Goal: Task Accomplishment & Management: Use online tool/utility

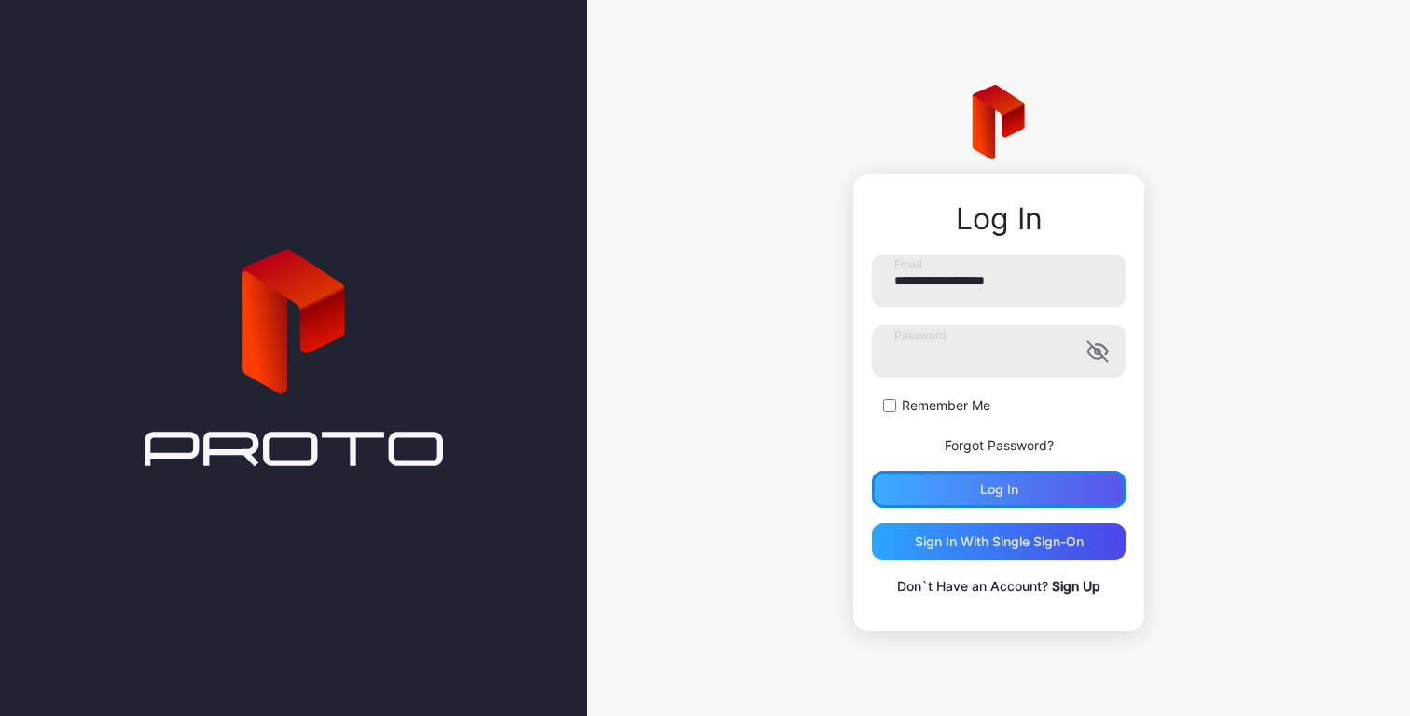
click at [971, 479] on div "Log in" at bounding box center [999, 489] width 254 height 37
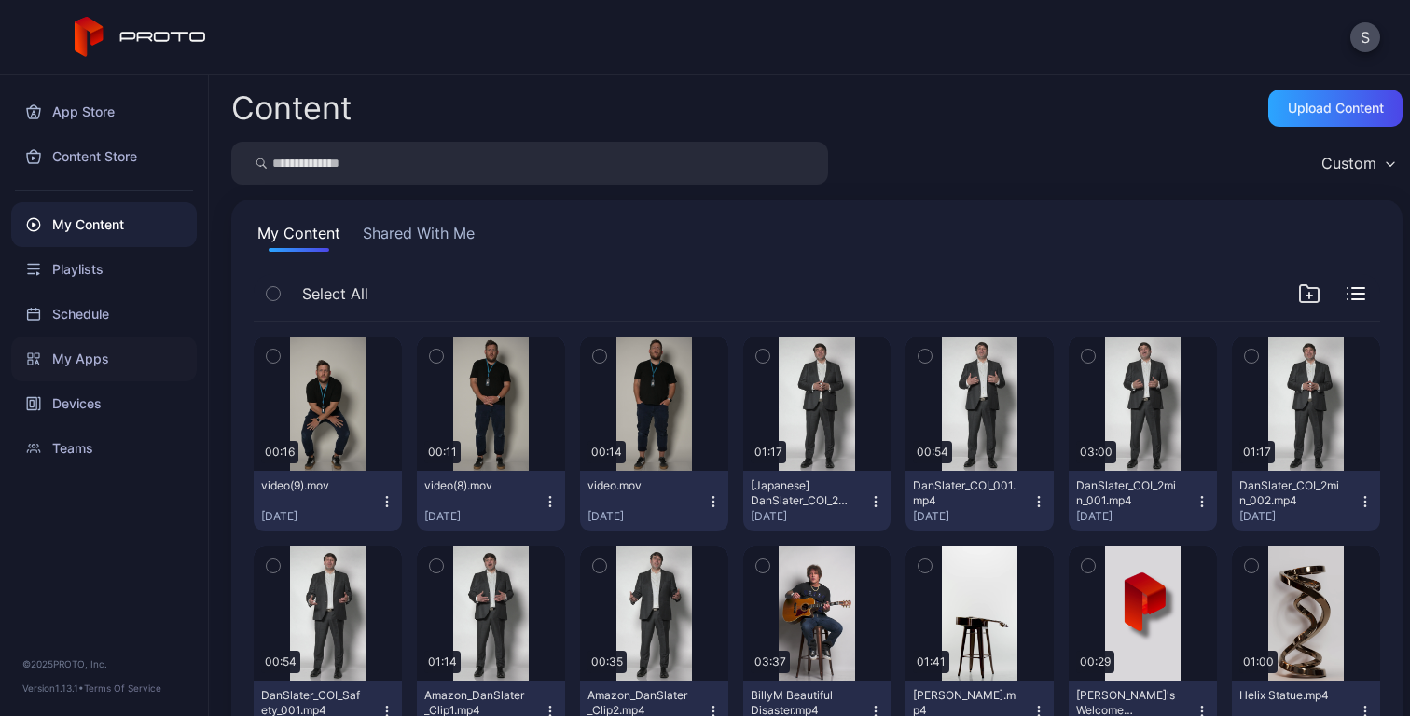
click at [85, 356] on div "My Apps" at bounding box center [104, 359] width 186 height 45
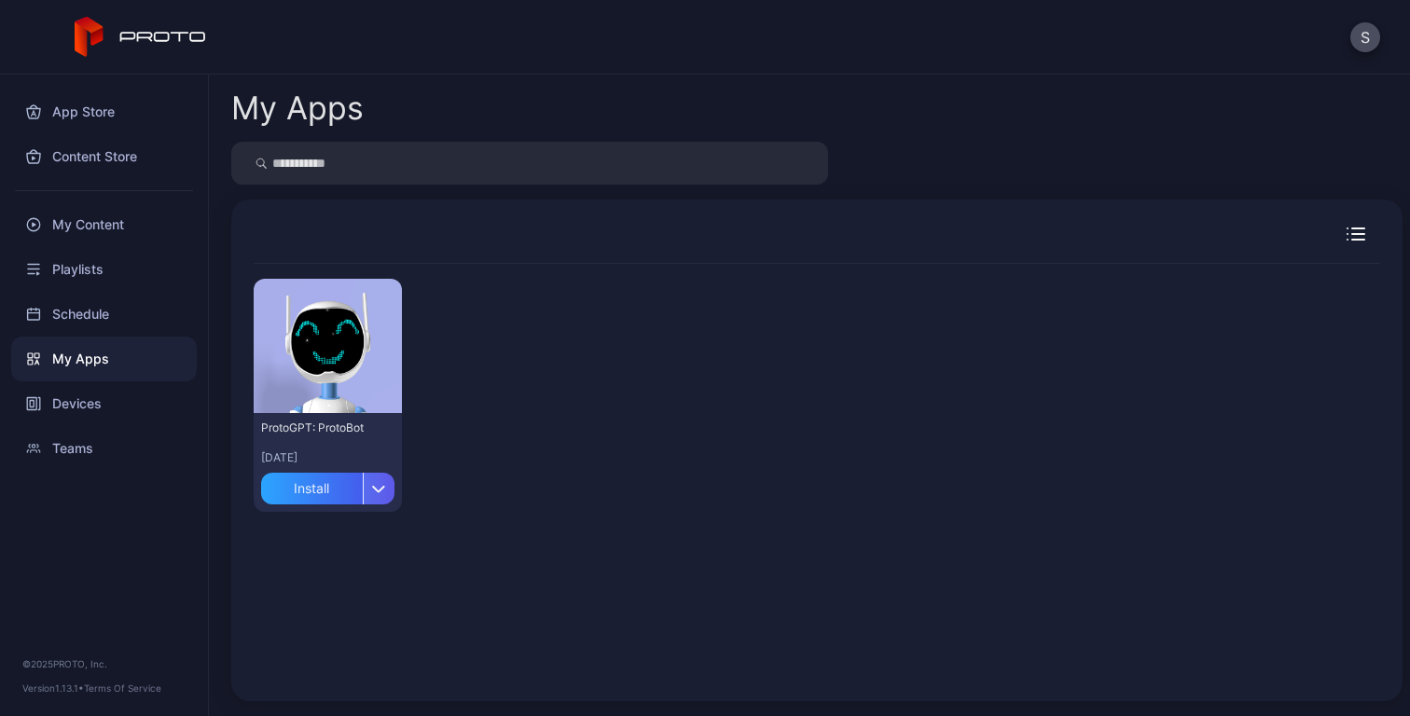
click at [378, 494] on div "button" at bounding box center [379, 489] width 32 height 32
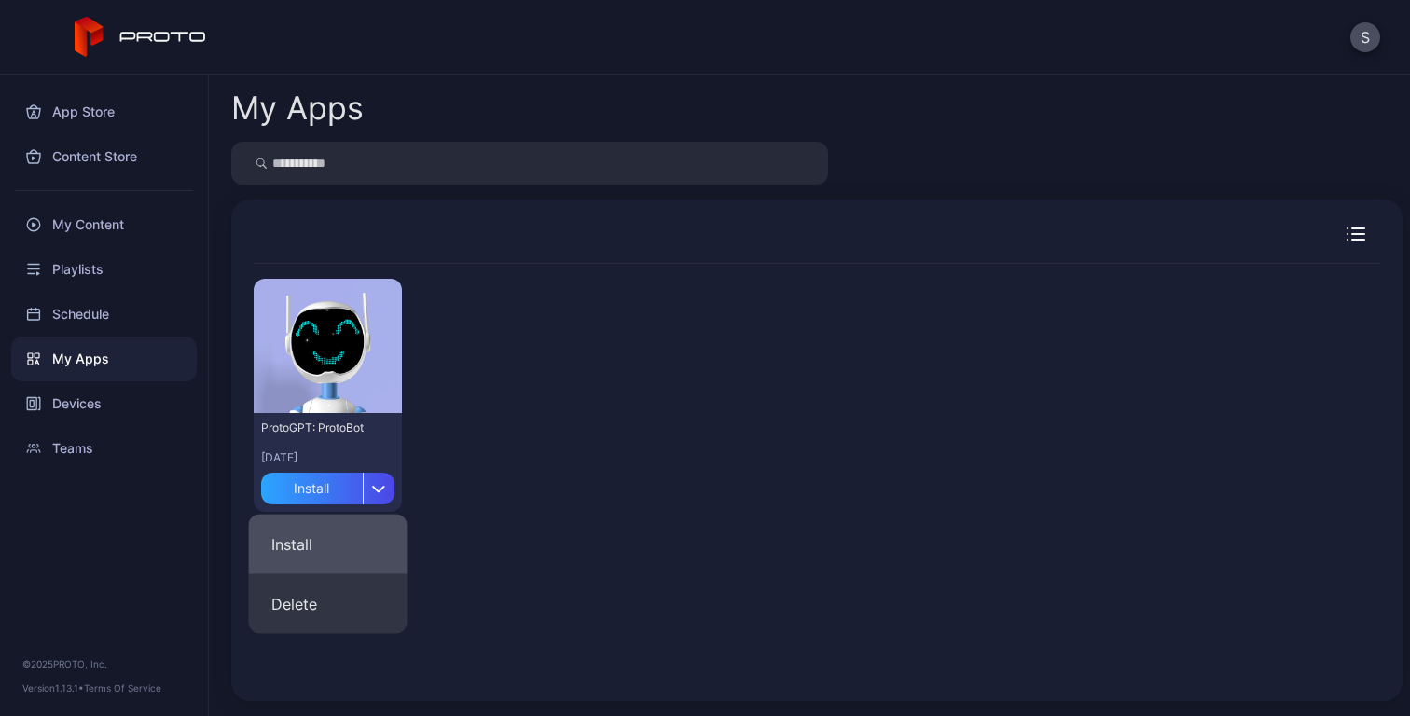
click at [315, 542] on button "Install" at bounding box center [328, 545] width 159 height 60
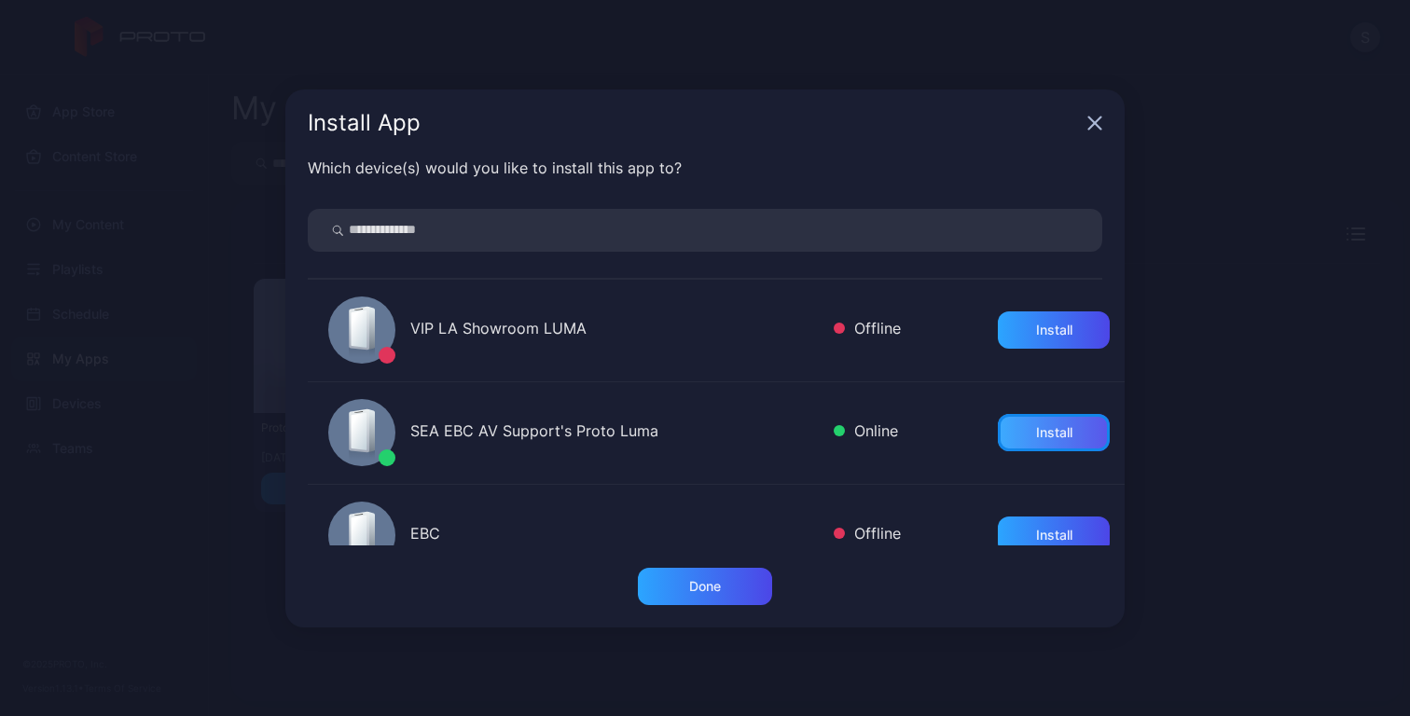
click at [1074, 435] on div "Install" at bounding box center [1054, 432] width 112 height 37
click at [738, 585] on div "Done" at bounding box center [705, 586] width 134 height 37
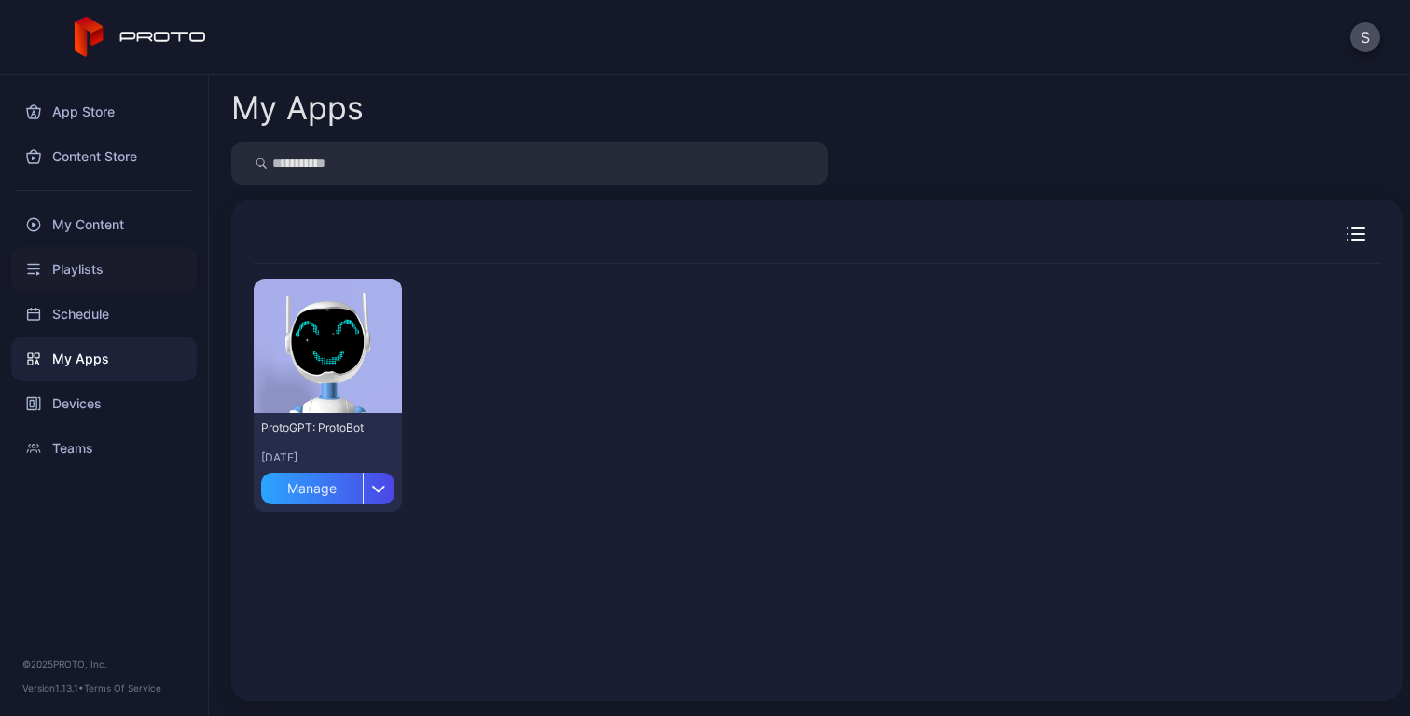
click at [89, 272] on div "Playlists" at bounding box center [104, 269] width 186 height 45
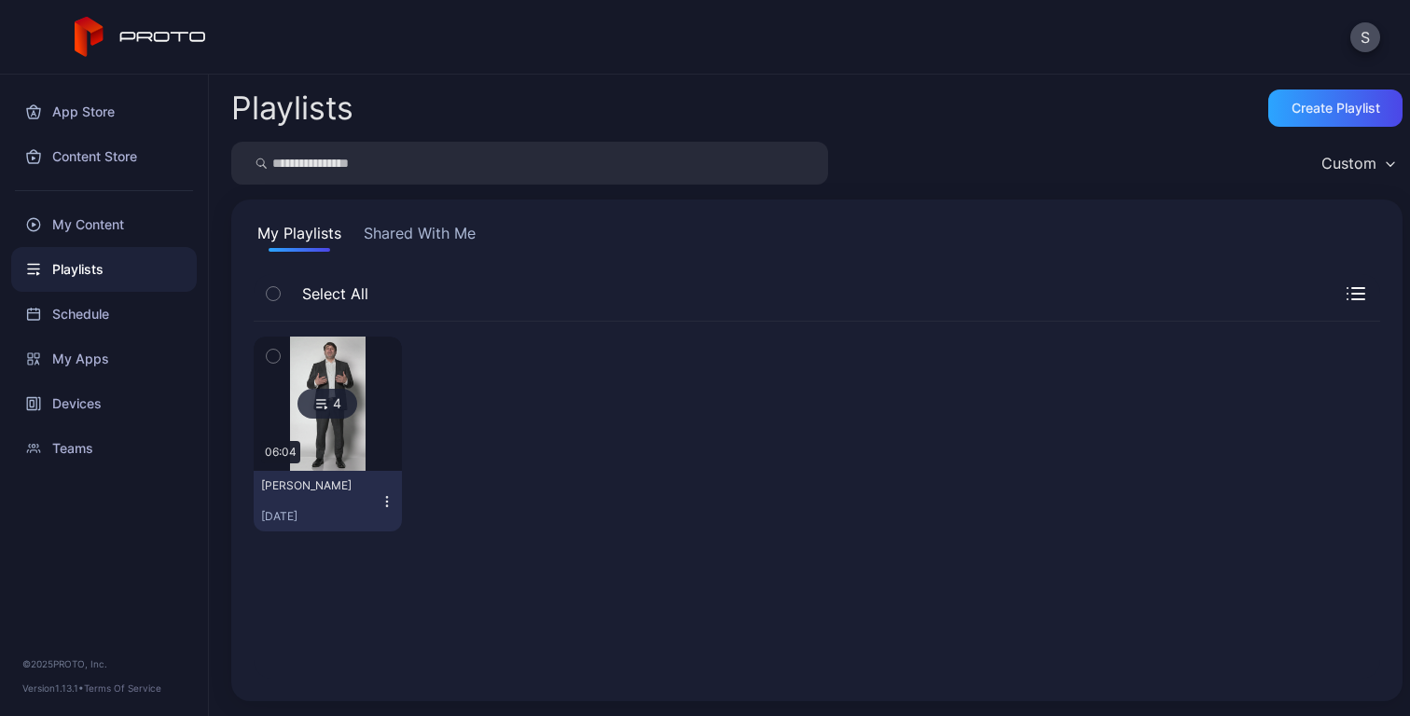
click at [408, 232] on button "Shared With Me" at bounding box center [419, 237] width 119 height 30
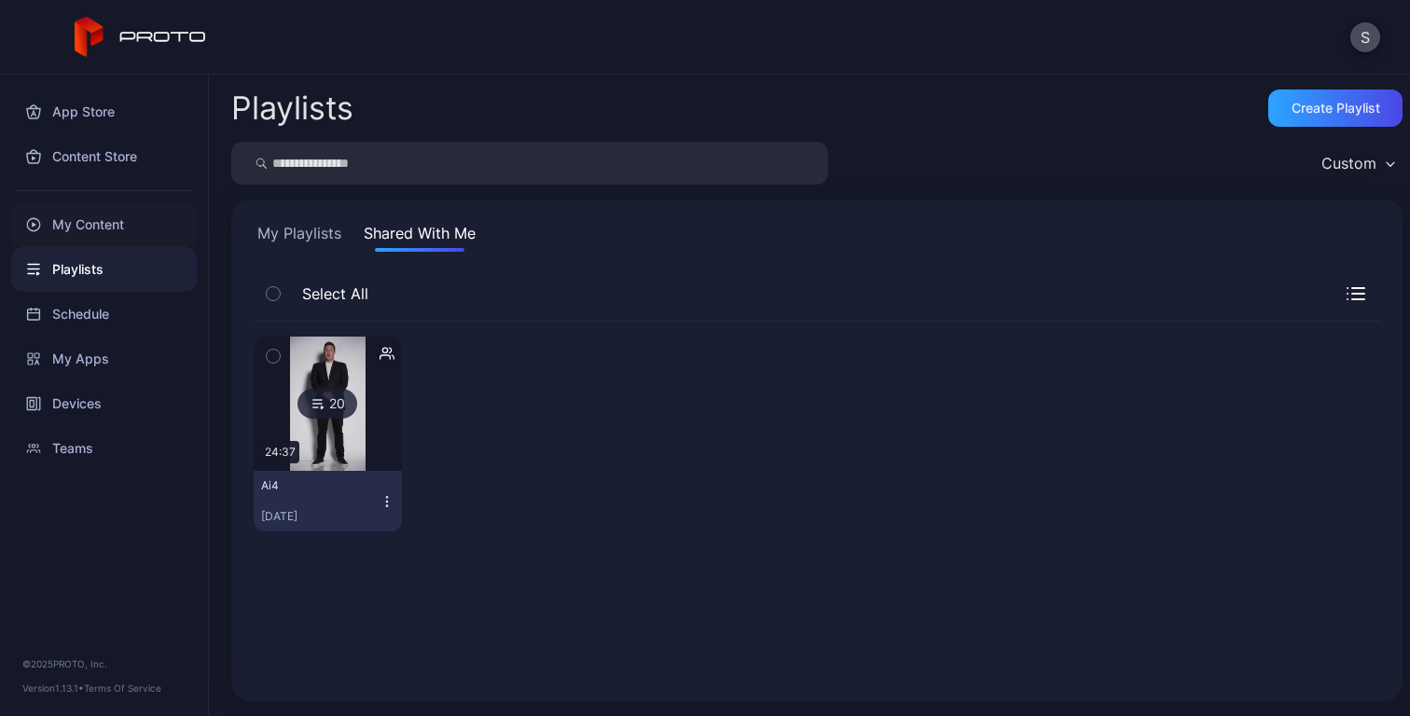
click at [94, 220] on div "My Content" at bounding box center [104, 224] width 186 height 45
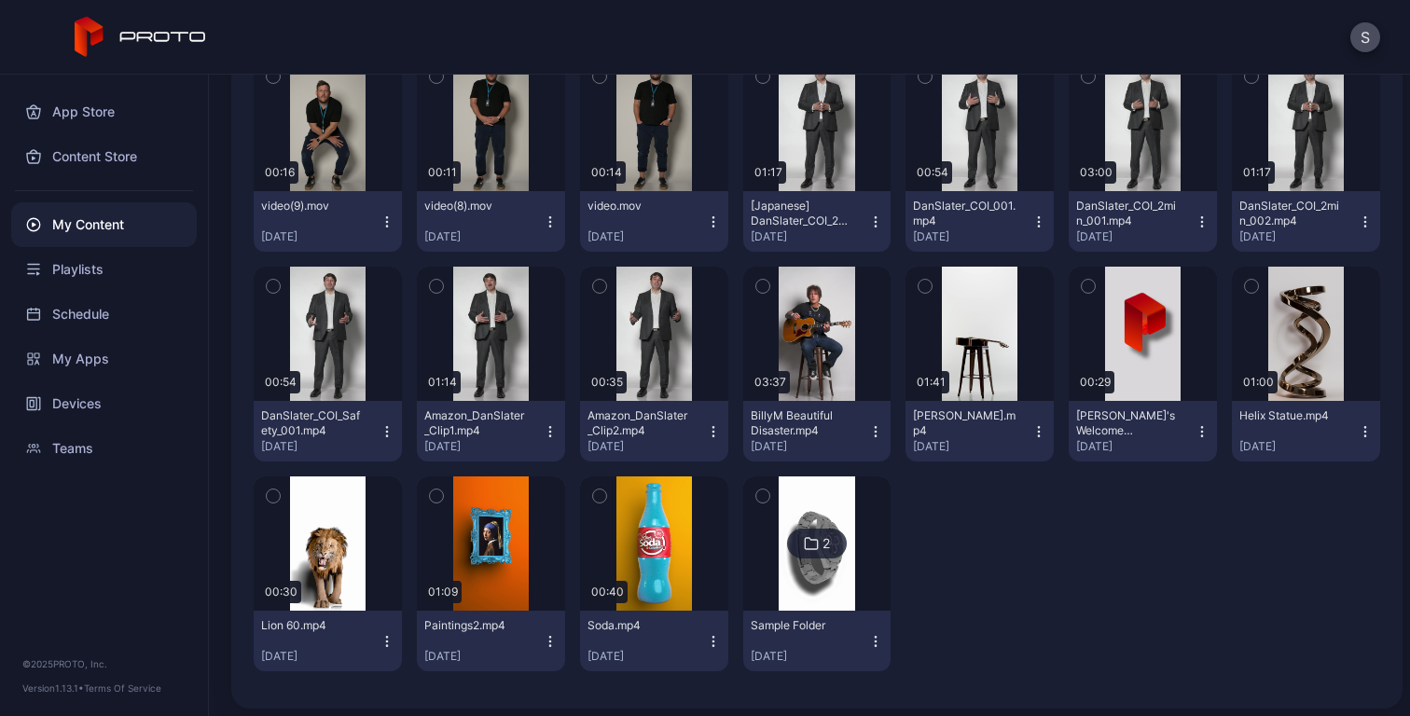
scroll to position [287, 0]
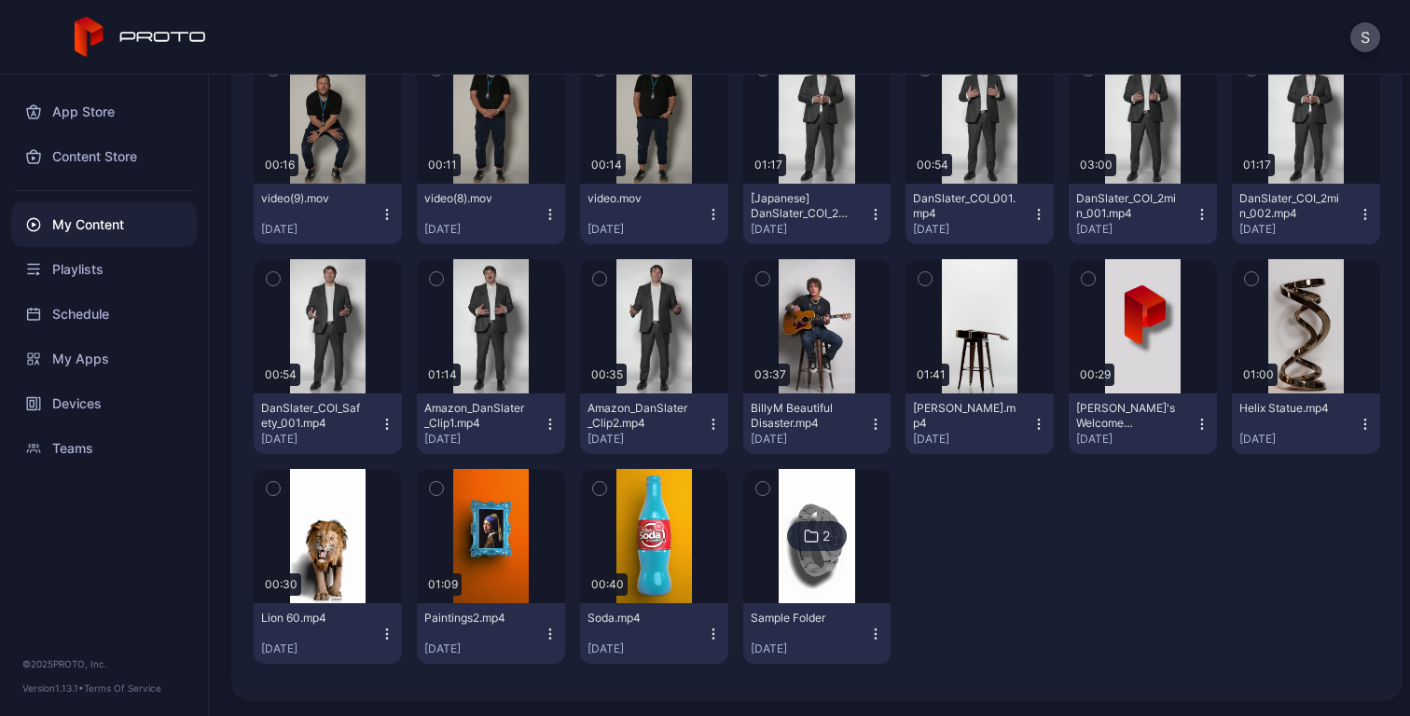
click at [821, 539] on div "2" at bounding box center [817, 536] width 60 height 30
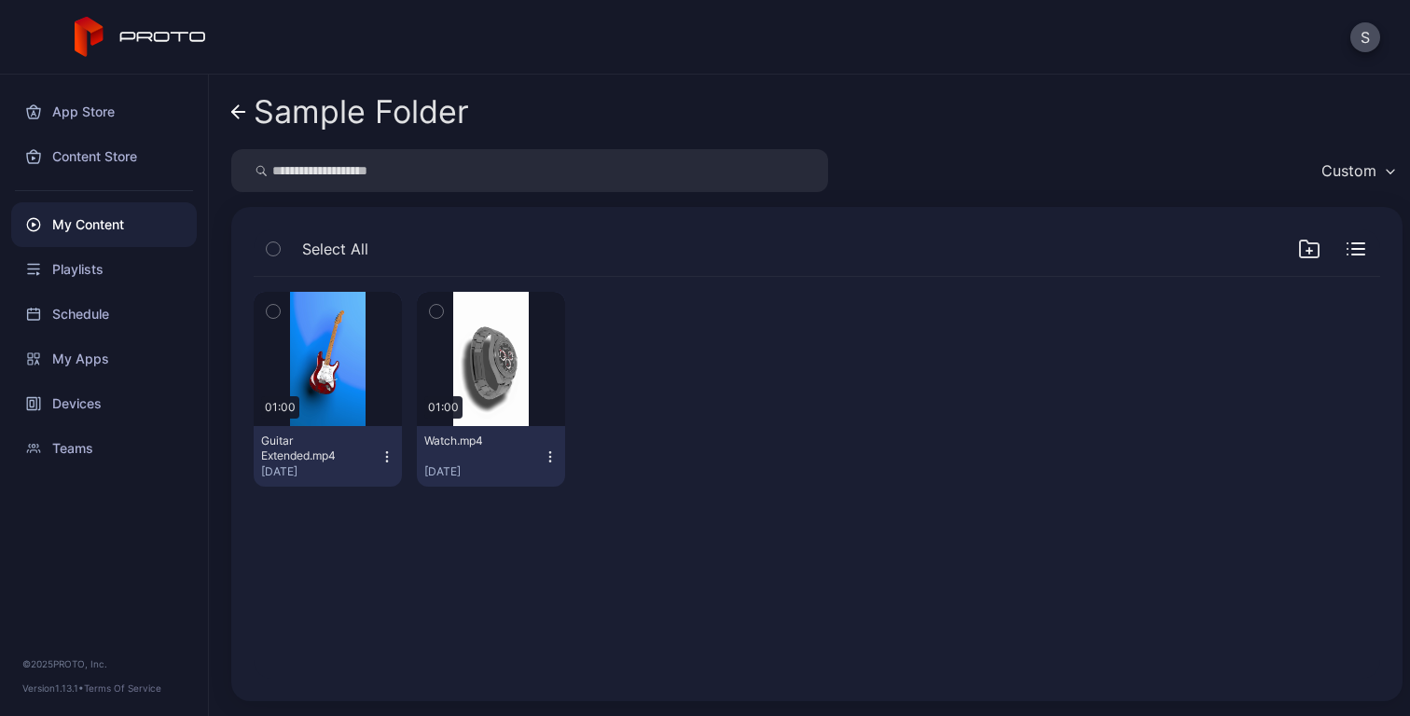
click at [240, 111] on icon at bounding box center [238, 112] width 15 height 16
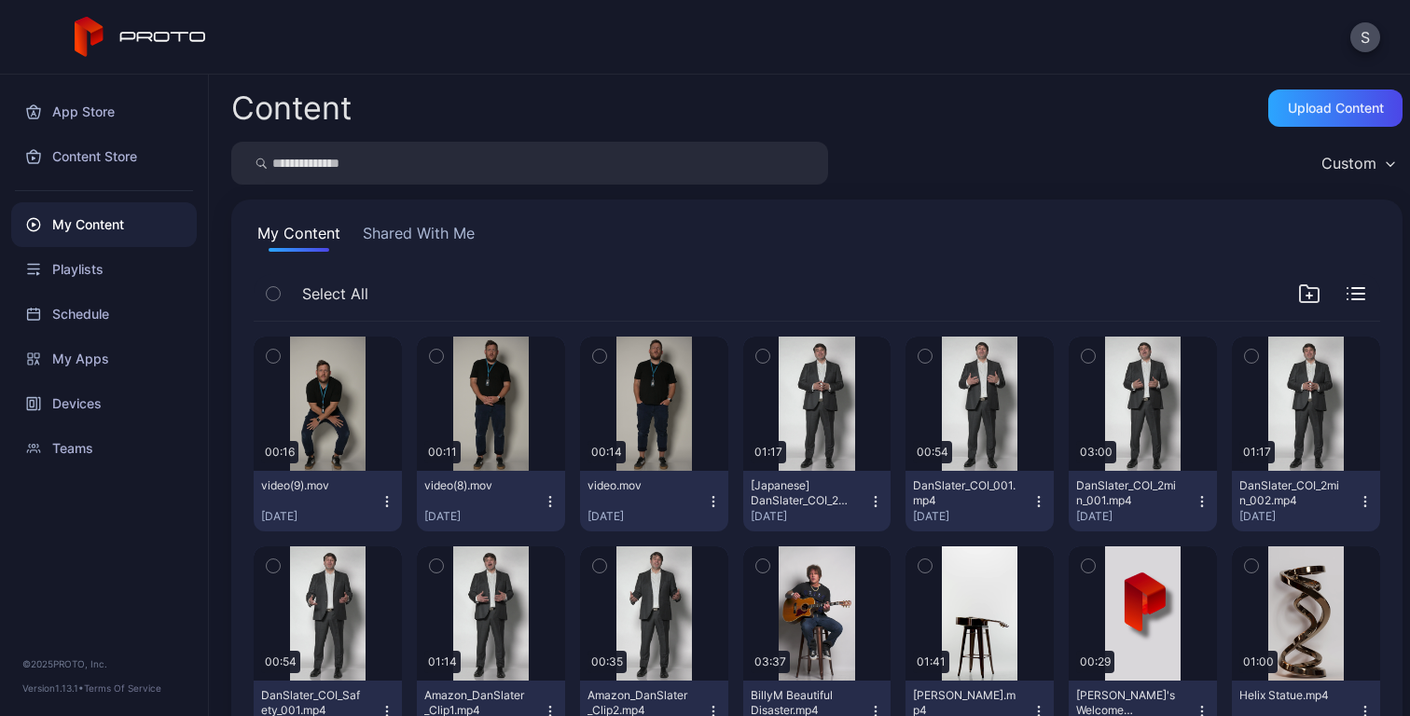
click at [435, 229] on button "Shared With Me" at bounding box center [418, 237] width 119 height 30
